Goal: Navigation & Orientation: Find specific page/section

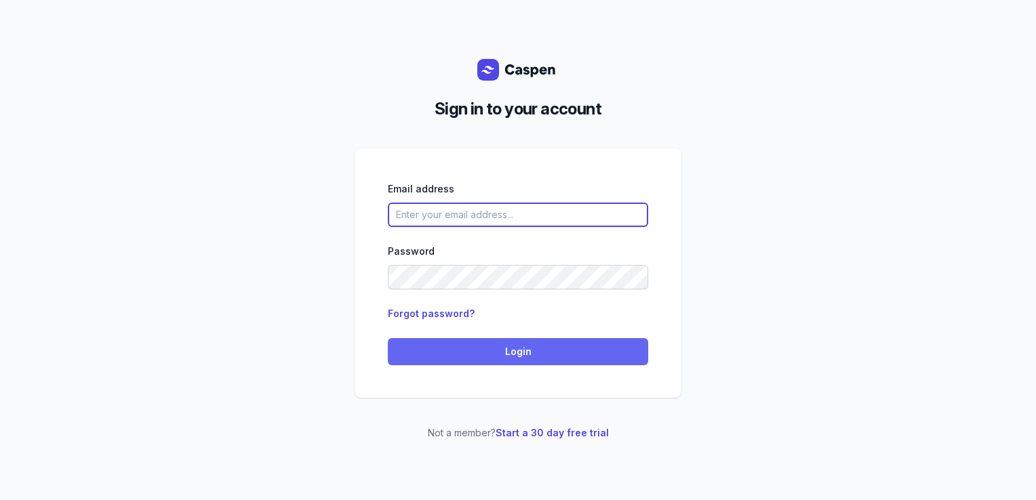
type input "courtney@courtneymaccounselling.com.au"
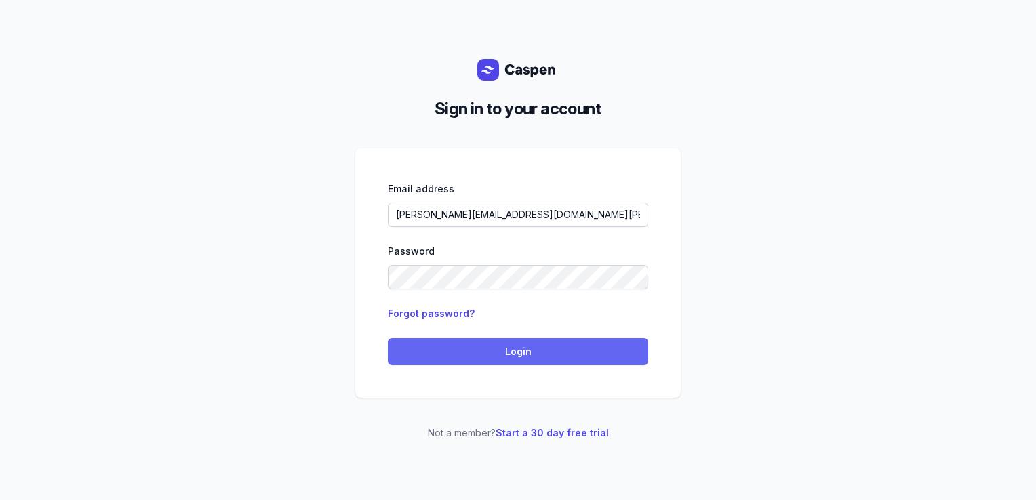
click at [529, 359] on span "Login" at bounding box center [518, 352] width 244 height 16
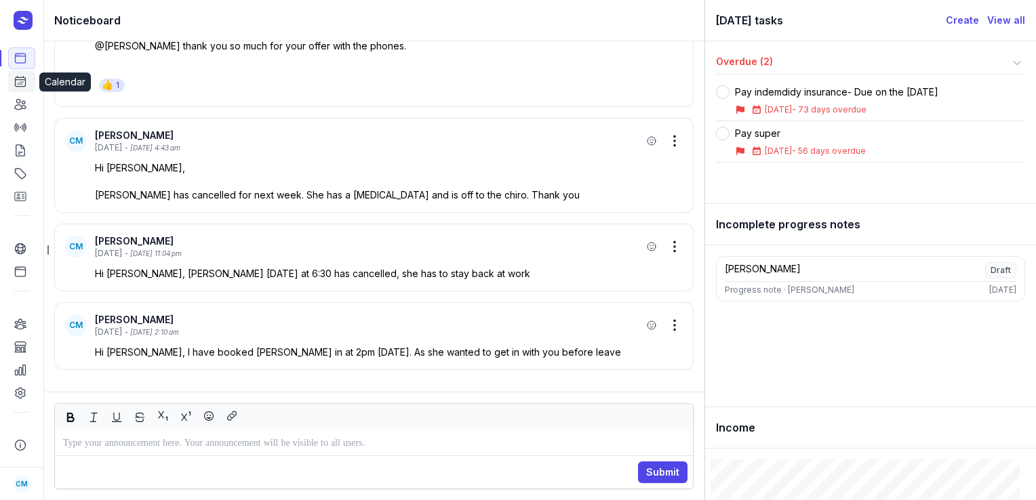
click at [24, 74] on link "Calendar" at bounding box center [21, 82] width 27 height 22
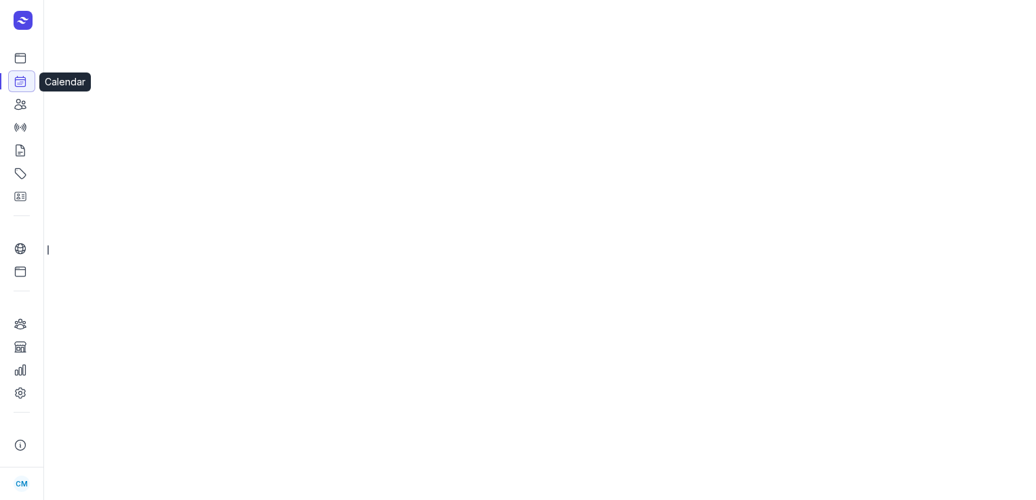
select select "week"
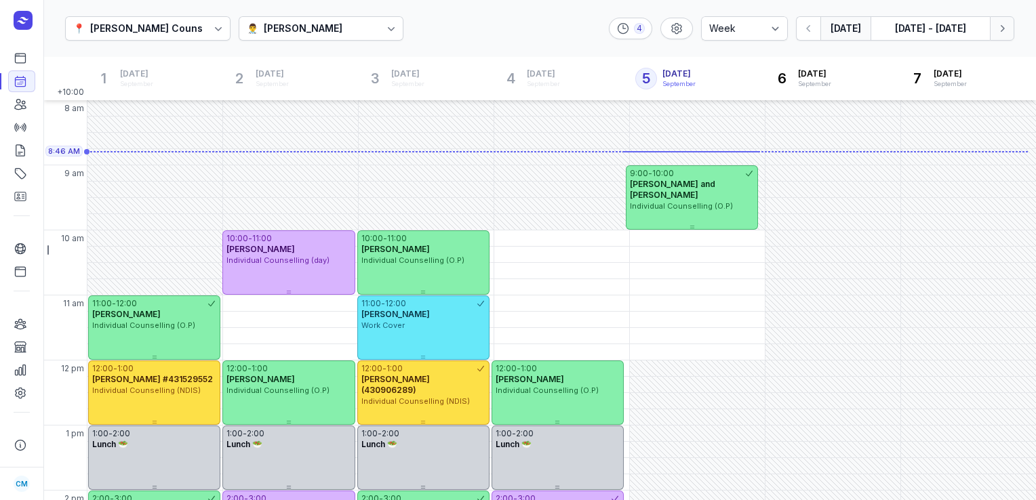
click at [998, 28] on icon "button" at bounding box center [1002, 29] width 14 height 14
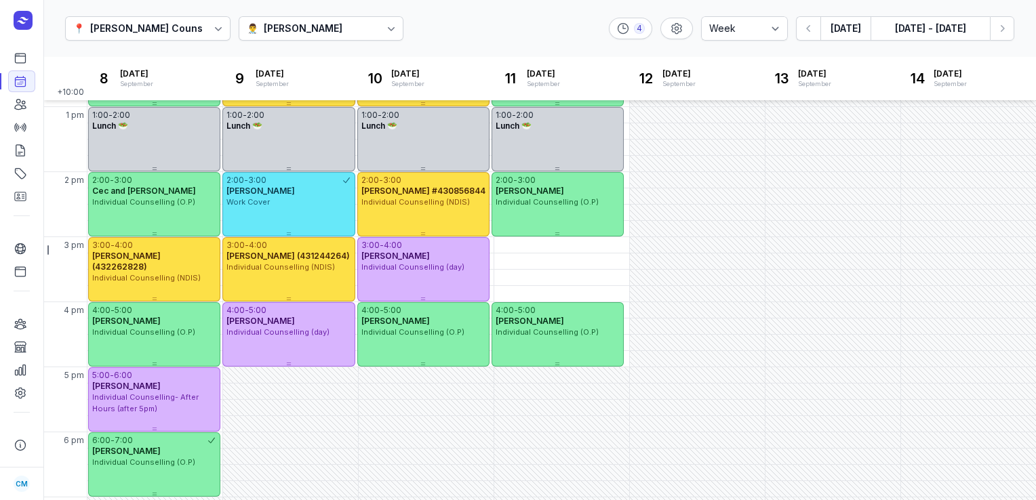
scroll to position [319, 0]
